Goal: Task Accomplishment & Management: Use online tool/utility

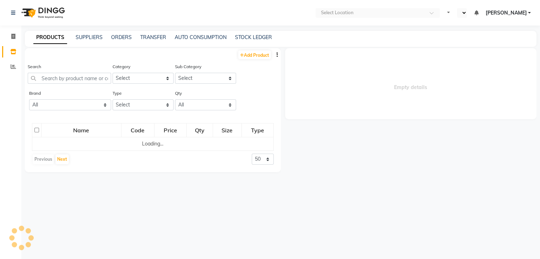
select select "en"
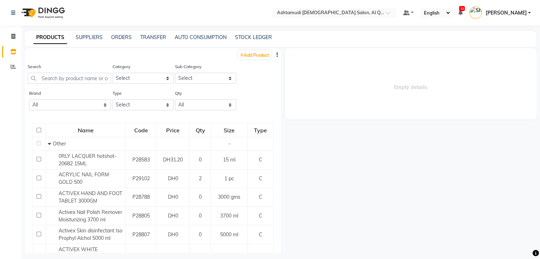
click at [274, 56] on button "button" at bounding box center [277, 54] width 7 height 7
click at [255, 61] on div "EXPORT" at bounding box center [248, 59] width 23 height 9
